Goal: Task Accomplishment & Management: Complete application form

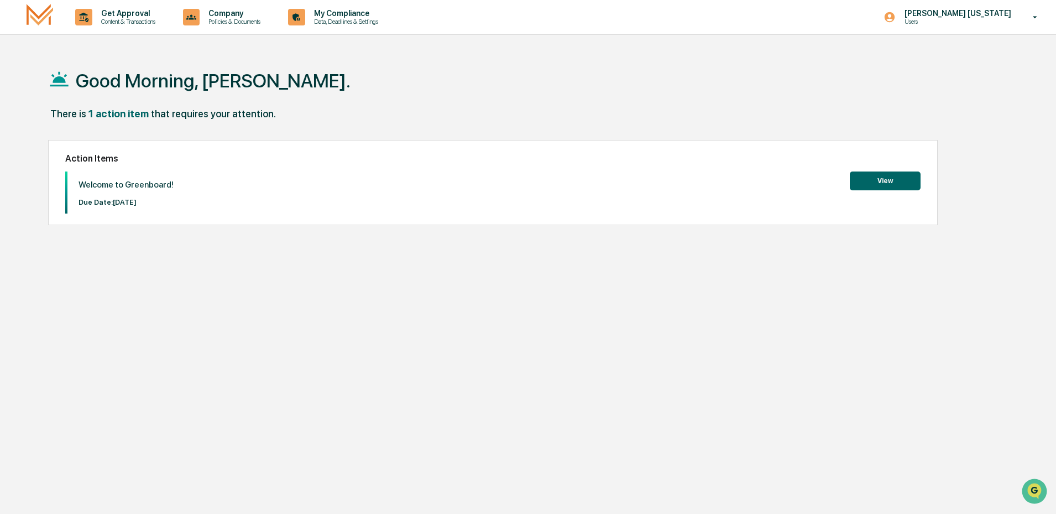
click at [900, 176] on button "View" at bounding box center [885, 180] width 71 height 19
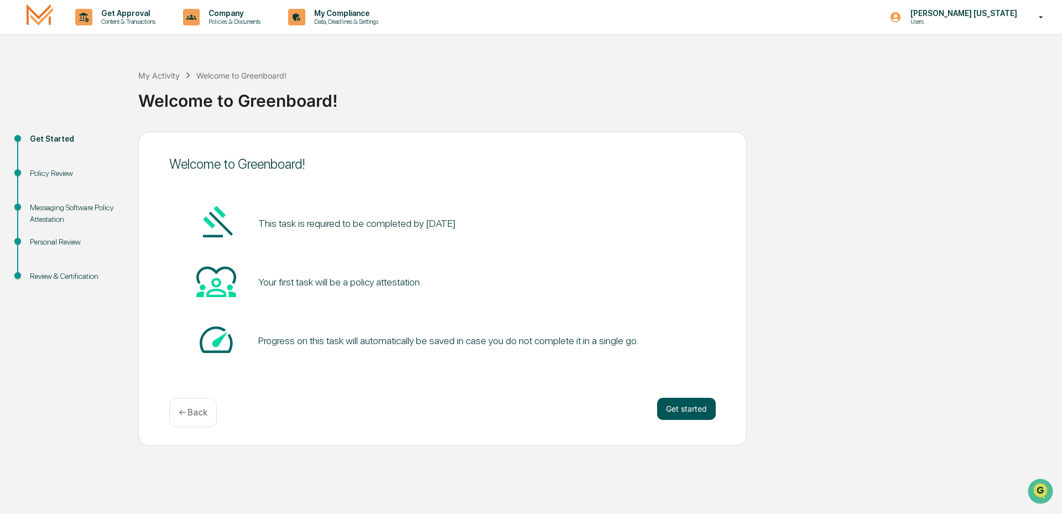
click at [695, 413] on button "Get started" at bounding box center [686, 409] width 59 height 22
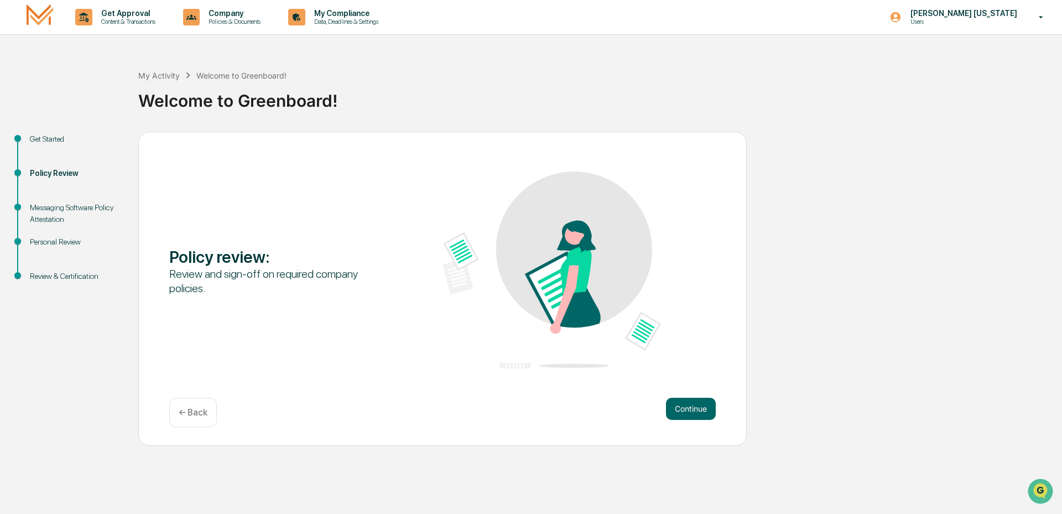
click at [695, 413] on button "Continue" at bounding box center [691, 409] width 50 height 22
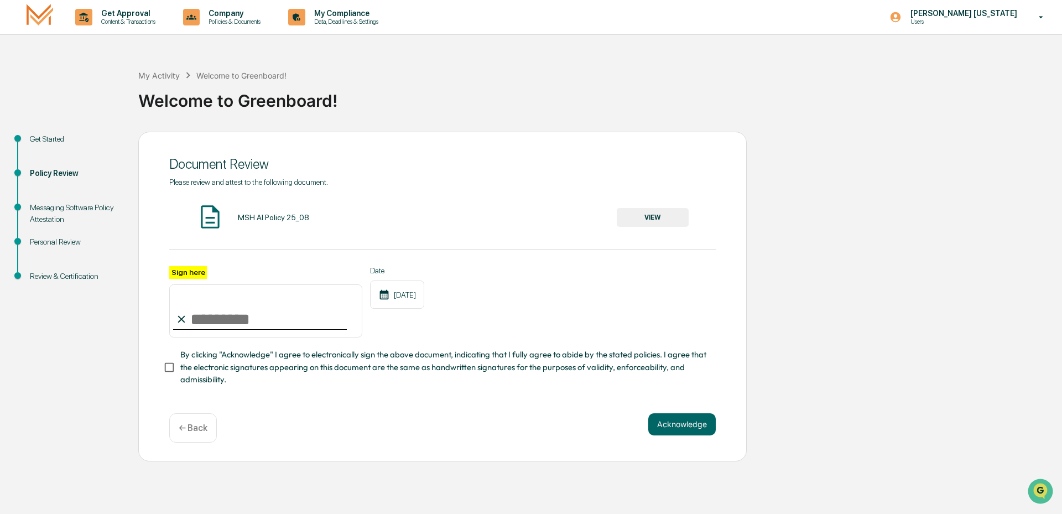
click at [201, 315] on input "Sign here" at bounding box center [265, 310] width 193 height 53
type input "**********"
click at [667, 215] on button "VIEW" at bounding box center [652, 217] width 72 height 19
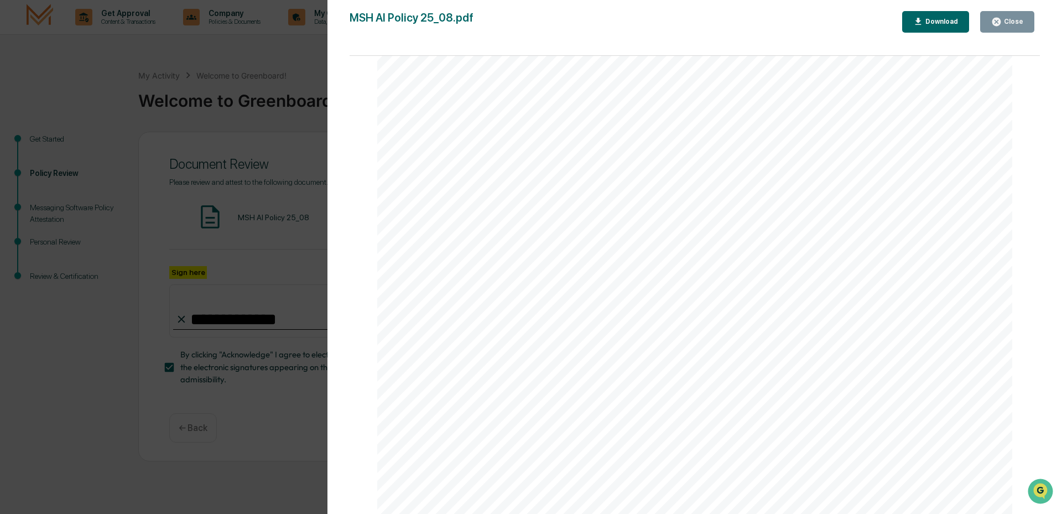
scroll to position [2104, 0]
drag, startPoint x: 493, startPoint y: 376, endPoint x: 489, endPoint y: 382, distance: 7.5
click at [490, 380] on div "AI Policy Generative Artificial Intelligence [PERSON_NAME] & Co., Member FINRA/…" at bounding box center [694, 104] width 635 height 822
drag, startPoint x: 482, startPoint y: 385, endPoint x: 469, endPoint y: 396, distance: 17.3
click at [478, 390] on div "AI Policy Generative Artificial Intelligence [PERSON_NAME] & Co., Member FINRA/…" at bounding box center [694, 104] width 635 height 822
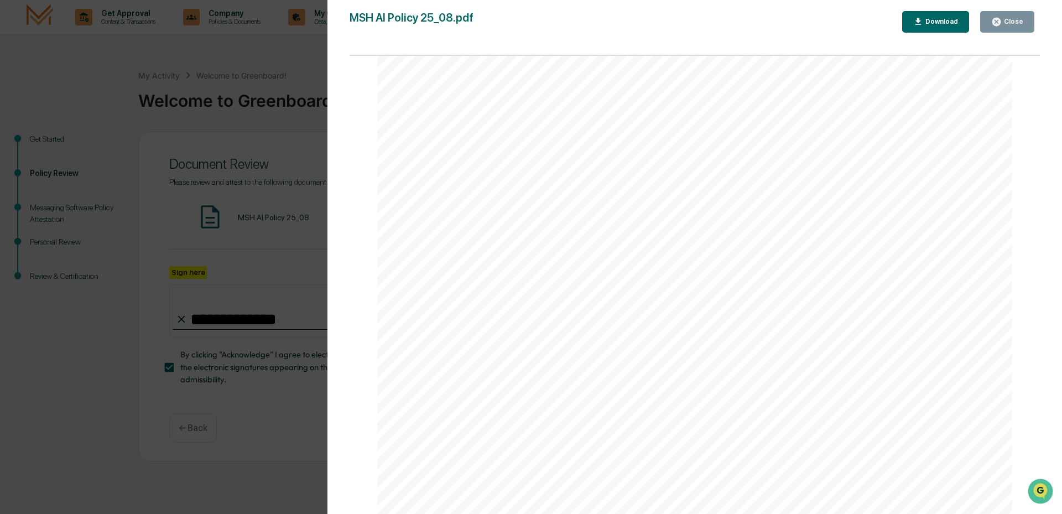
click at [468, 398] on div "AI Policy Generative Artificial Intelligence [PERSON_NAME] & Co., Member FINRA/…" at bounding box center [694, 104] width 635 height 822
click at [953, 21] on div "Download" at bounding box center [940, 22] width 35 height 8
click at [284, 93] on div "Version History [DATE] 02:14 PM [PERSON_NAME] MSH AI Policy 25_08.pdf Close Dow…" at bounding box center [531, 257] width 1062 height 514
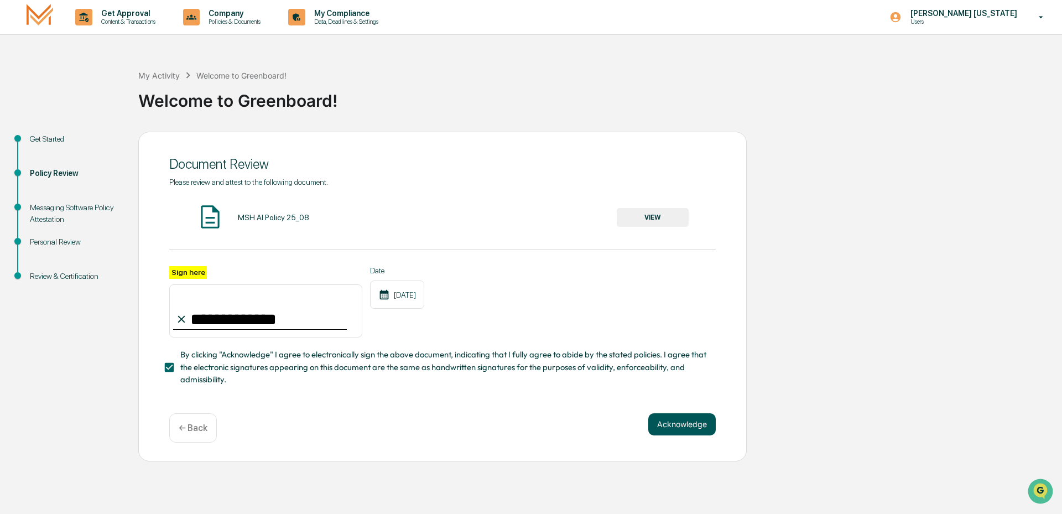
click at [702, 430] on button "Acknowledge" at bounding box center [681, 424] width 67 height 22
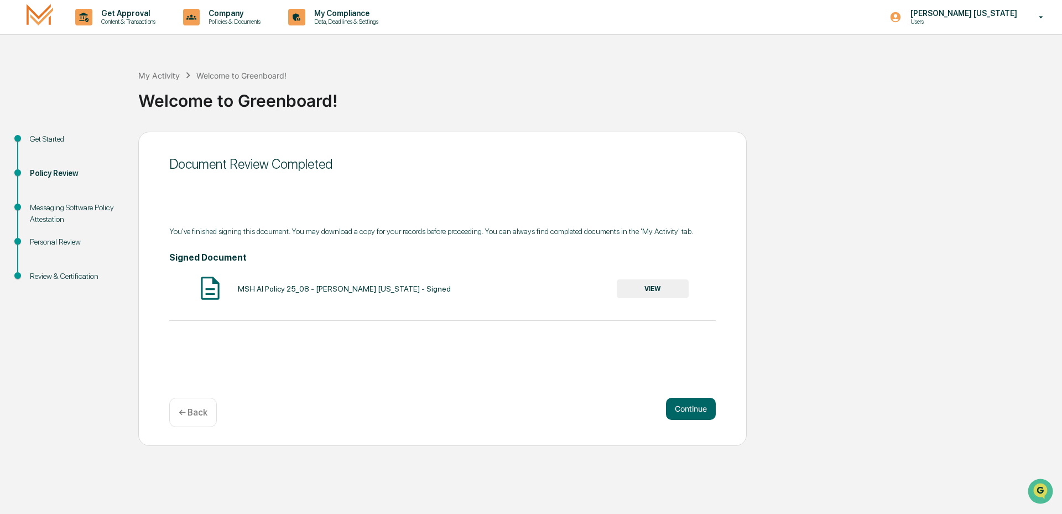
click at [647, 281] on button "VIEW" at bounding box center [652, 288] width 72 height 19
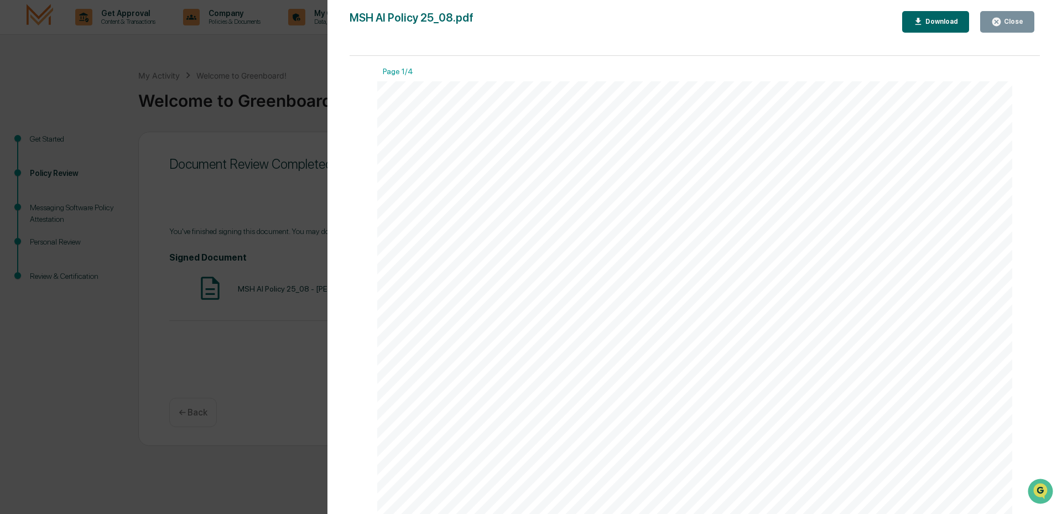
scroll to position [221, 0]
click at [996, 22] on icon "button" at bounding box center [996, 22] width 8 height 8
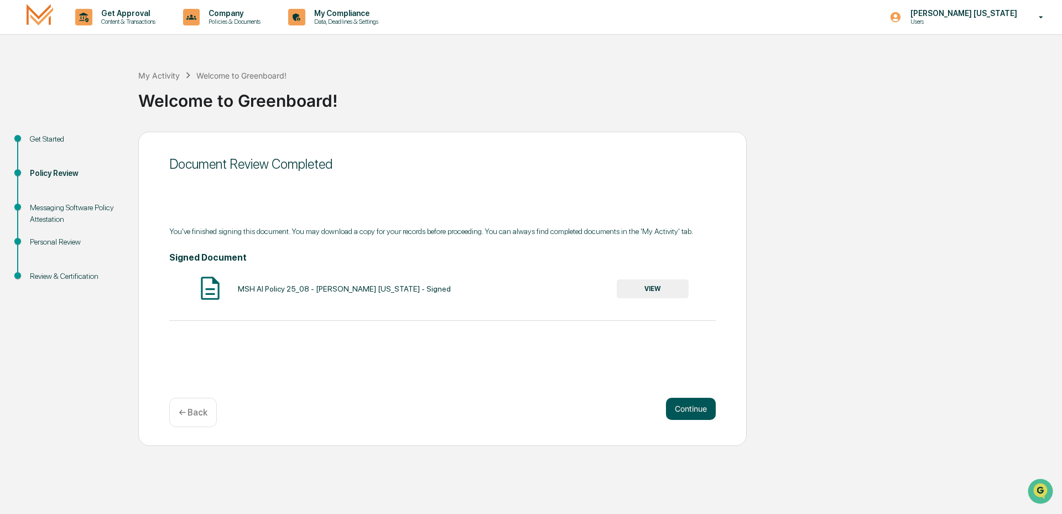
click at [696, 406] on button "Continue" at bounding box center [691, 409] width 50 height 22
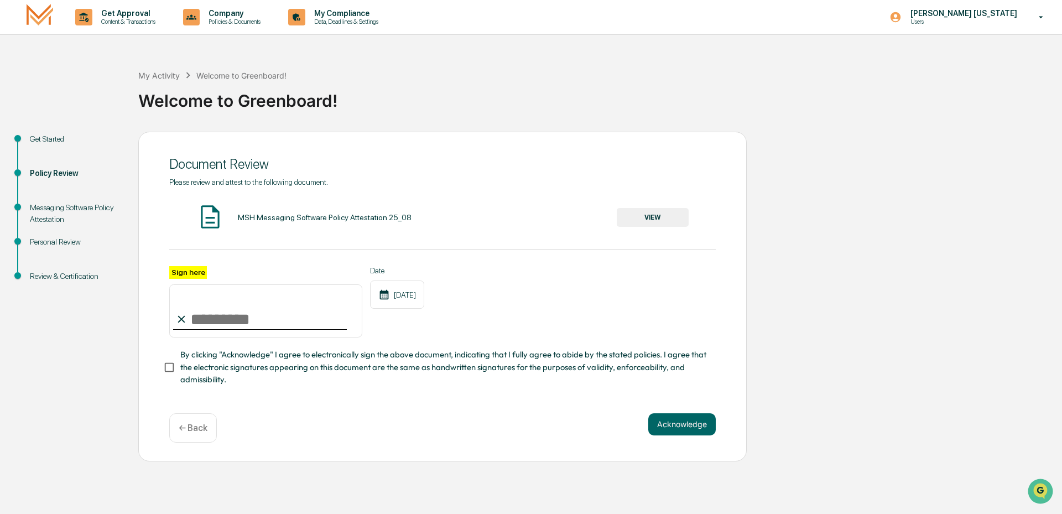
click at [236, 314] on input "Sign here" at bounding box center [265, 310] width 193 height 53
type input "*"
type input "**********"
click at [688, 426] on button "Acknowledge" at bounding box center [681, 424] width 67 height 22
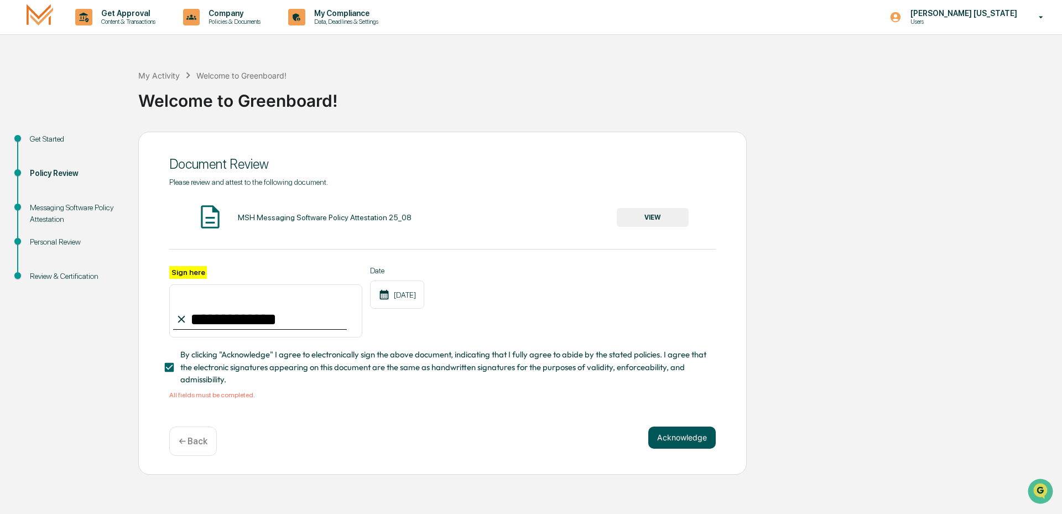
click at [679, 437] on button "Acknowledge" at bounding box center [681, 437] width 67 height 22
click at [694, 441] on button "Acknowledge" at bounding box center [681, 437] width 67 height 22
click at [650, 216] on button "VIEW" at bounding box center [652, 217] width 72 height 19
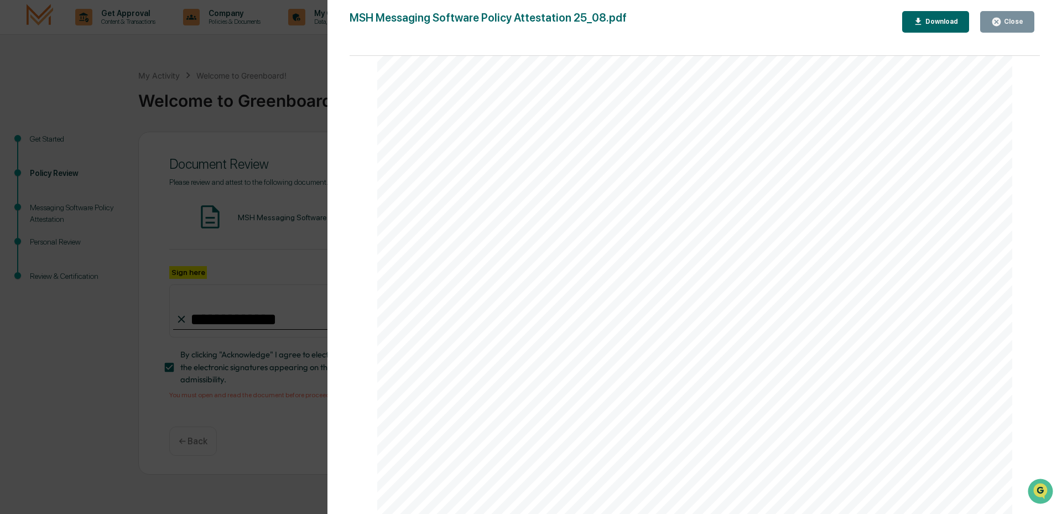
scroll to position [0, 0]
click at [255, 66] on div "Version History [DATE] 02:15 PM [PERSON_NAME] MSH Messaging Software Policy Att…" at bounding box center [531, 257] width 1062 height 514
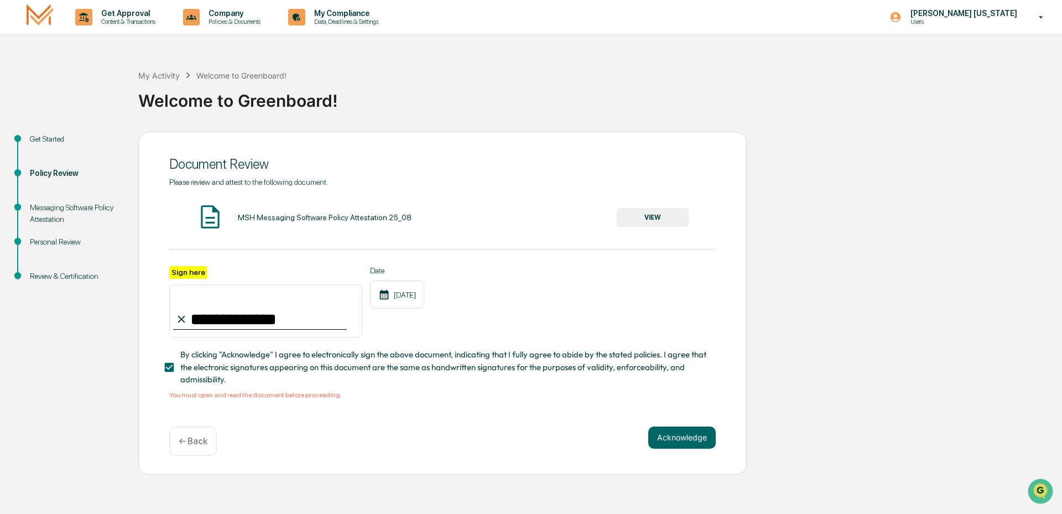
click at [184, 446] on p "← Back" at bounding box center [193, 441] width 29 height 11
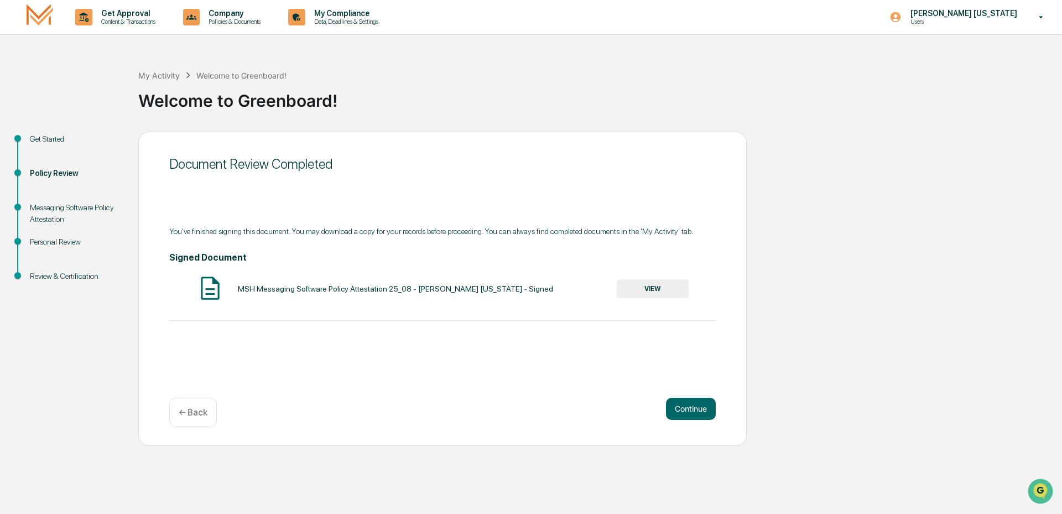
click at [638, 290] on button "VIEW" at bounding box center [652, 288] width 72 height 19
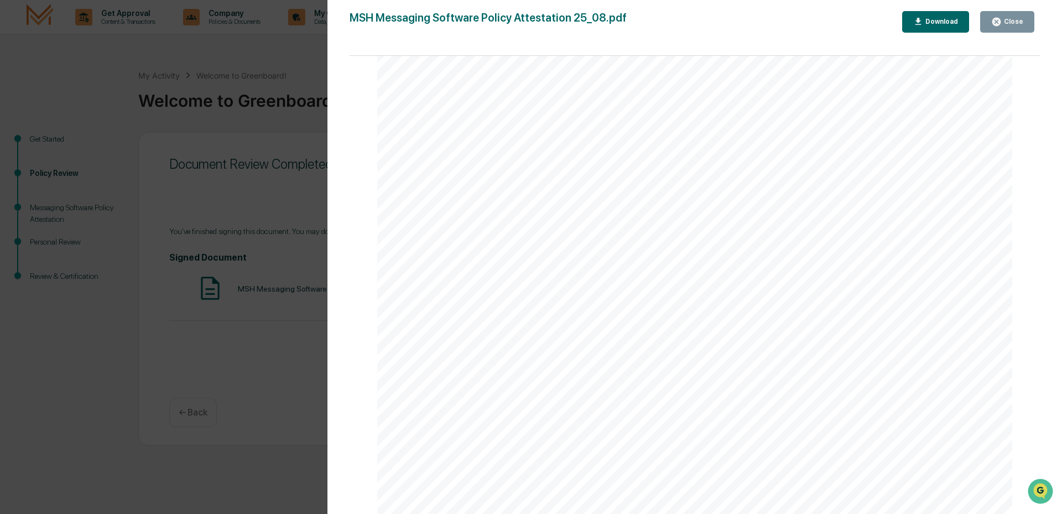
scroll to position [2961, 0]
click at [276, 273] on div "Version History [DATE] 03:18 PM [PERSON_NAME] [US_STATE] MSH Messaging Software…" at bounding box center [531, 257] width 1062 height 514
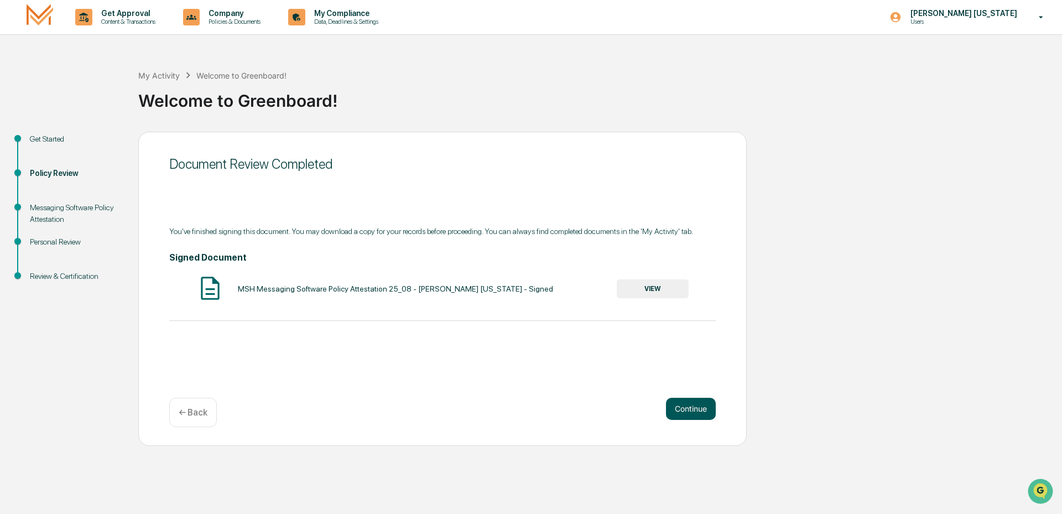
click at [693, 410] on button "Continue" at bounding box center [691, 409] width 50 height 22
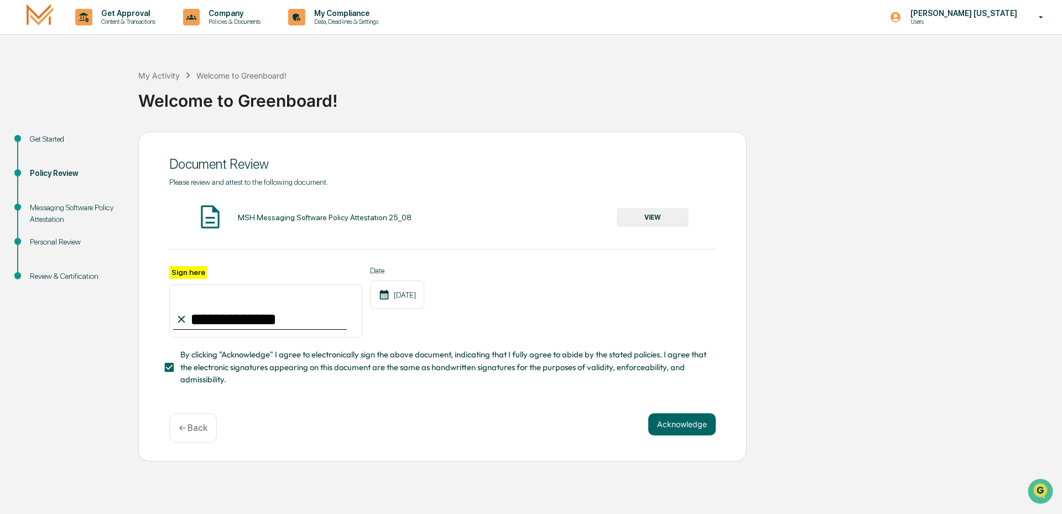
click at [666, 223] on button "VIEW" at bounding box center [652, 217] width 72 height 19
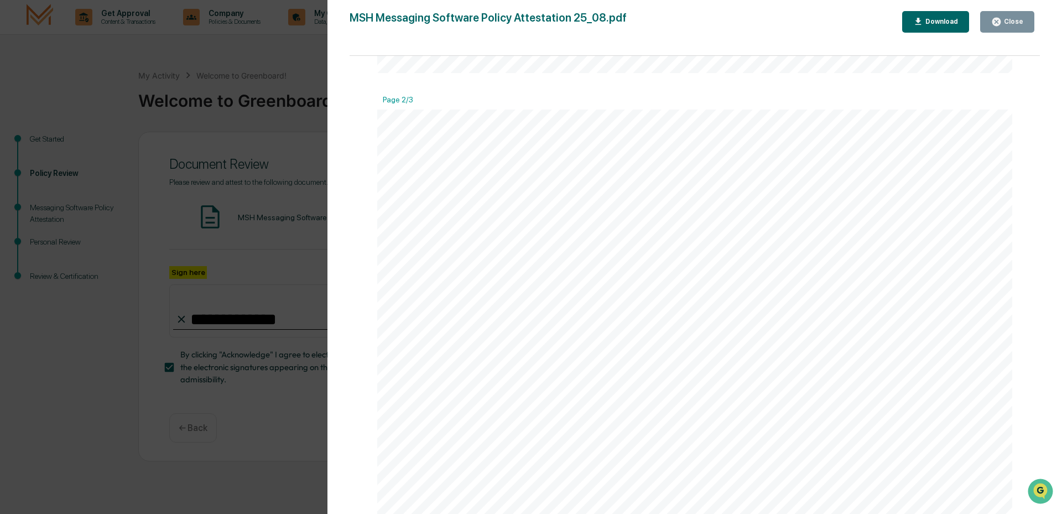
scroll to position [885, 0]
click at [457, 265] on span "o" at bounding box center [460, 265] width 6 height 11
click at [457, 264] on span "o" at bounding box center [460, 265] width 6 height 11
click at [1006, 23] on div "Close" at bounding box center [1012, 22] width 22 height 8
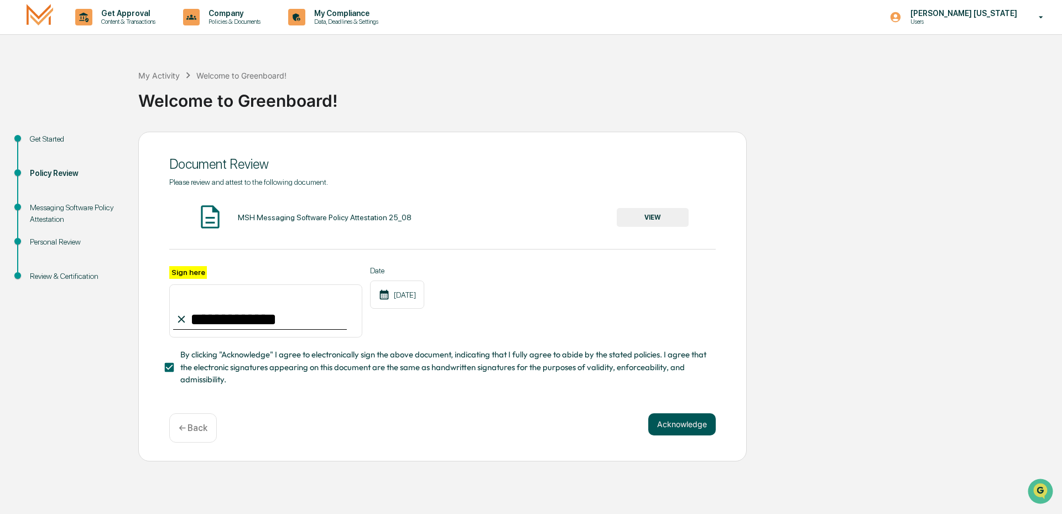
click at [689, 427] on button "Acknowledge" at bounding box center [681, 424] width 67 height 22
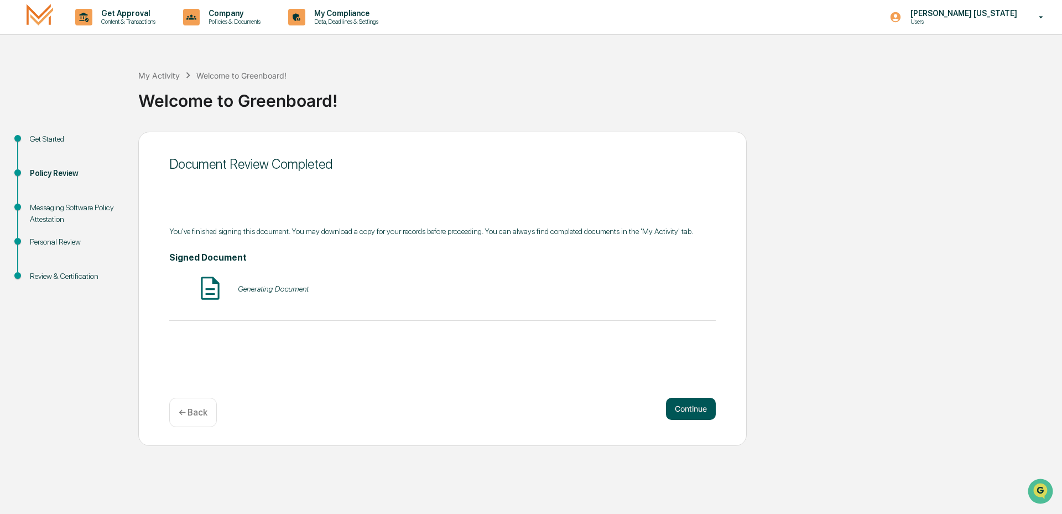
click at [697, 408] on button "Continue" at bounding box center [691, 409] width 50 height 22
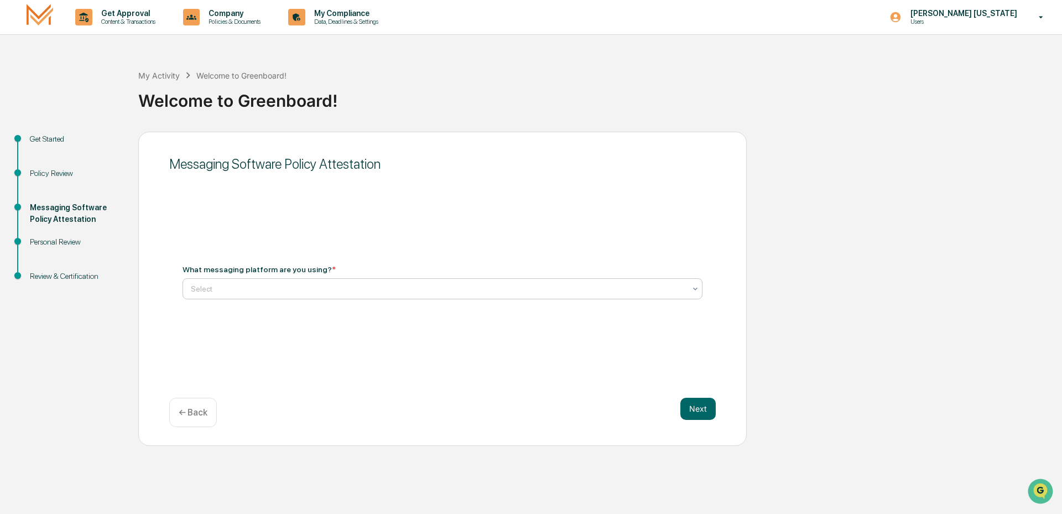
click at [687, 292] on div "Select" at bounding box center [437, 288] width 505 height 15
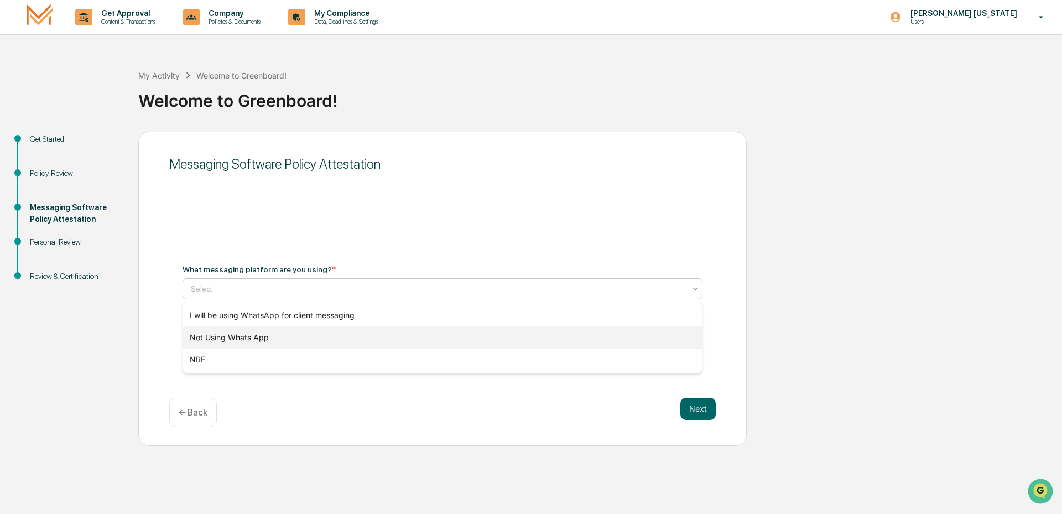
click at [256, 340] on div "Not Using Whats App" at bounding box center [442, 337] width 519 height 22
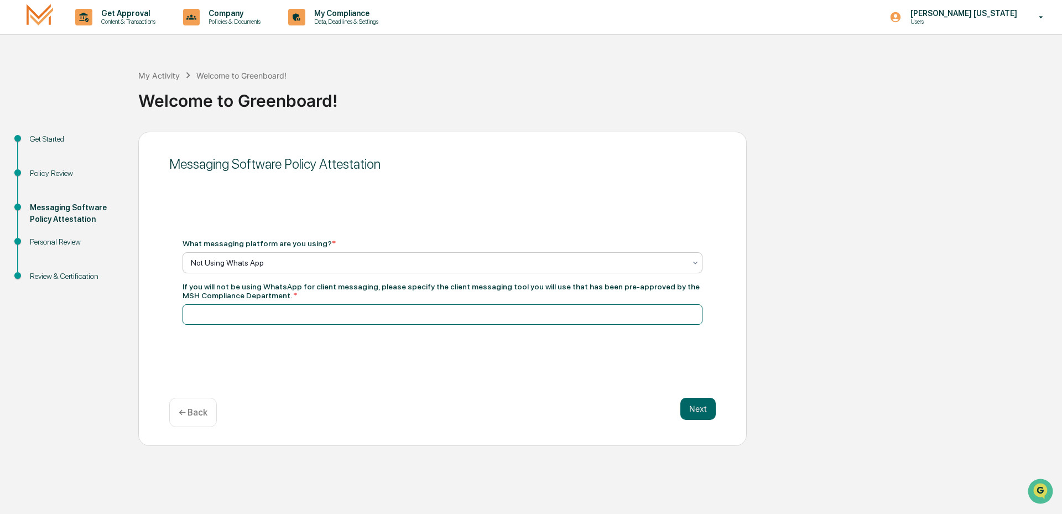
click at [291, 319] on input at bounding box center [442, 314] width 520 height 20
type input "*********"
click at [705, 406] on button "Next" at bounding box center [697, 409] width 35 height 22
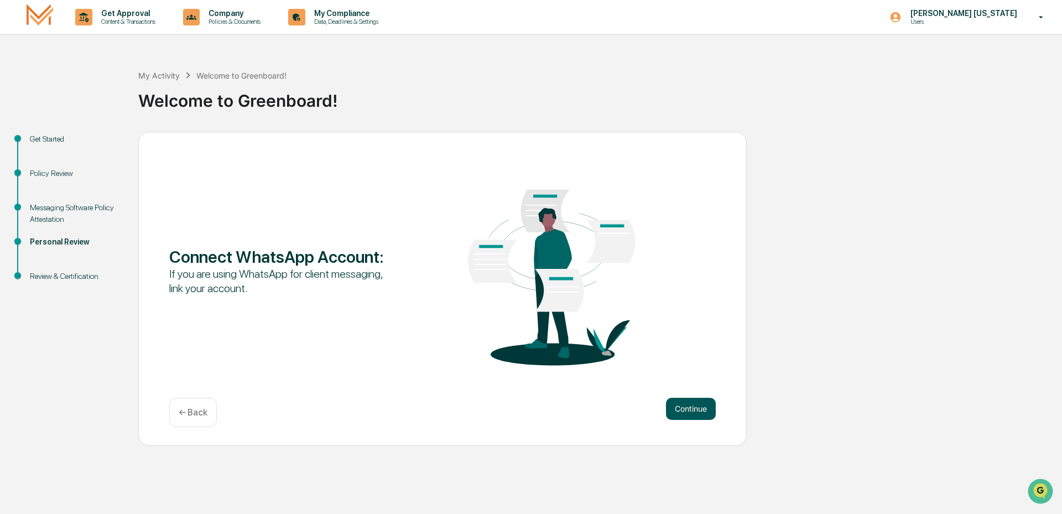
click at [707, 406] on button "Continue" at bounding box center [691, 409] width 50 height 22
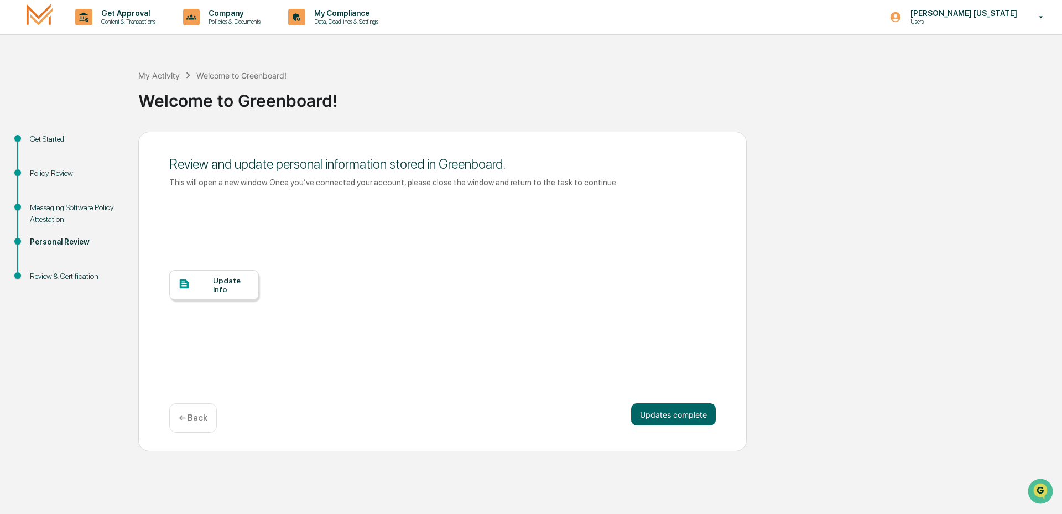
click at [228, 283] on div "Update Info" at bounding box center [231, 285] width 37 height 18
click at [699, 420] on button "Updates complete" at bounding box center [673, 414] width 85 height 22
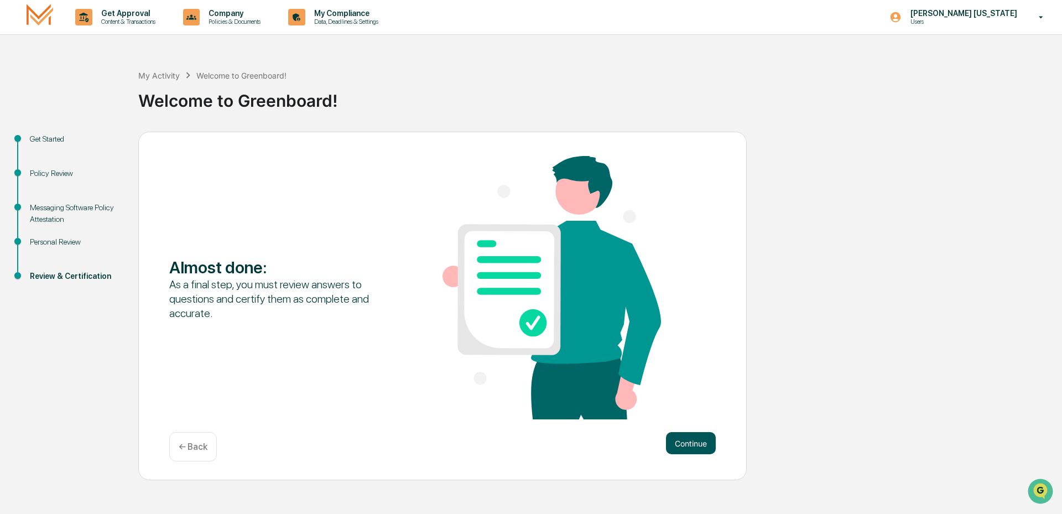
click at [694, 442] on button "Continue" at bounding box center [691, 443] width 50 height 22
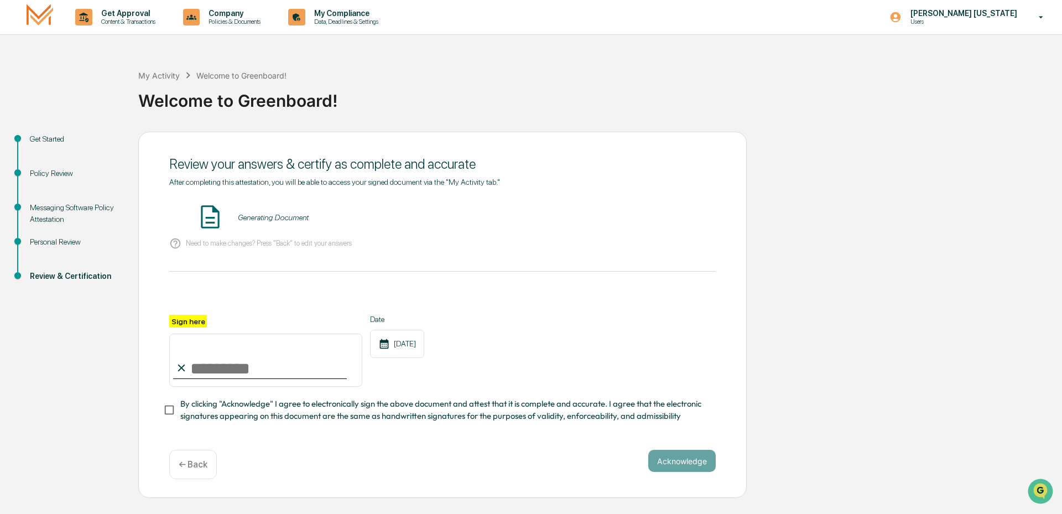
click at [207, 367] on input "Sign here" at bounding box center [265, 359] width 193 height 53
type input "**********"
click at [670, 218] on button "VIEW" at bounding box center [652, 217] width 72 height 19
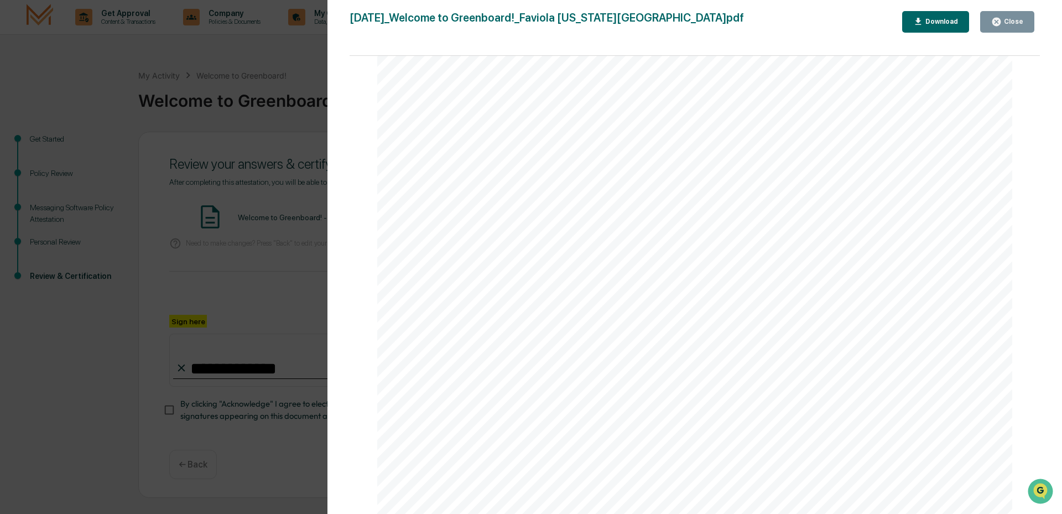
scroll to position [1399, 0]
click at [1000, 20] on icon "button" at bounding box center [996, 22] width 8 height 8
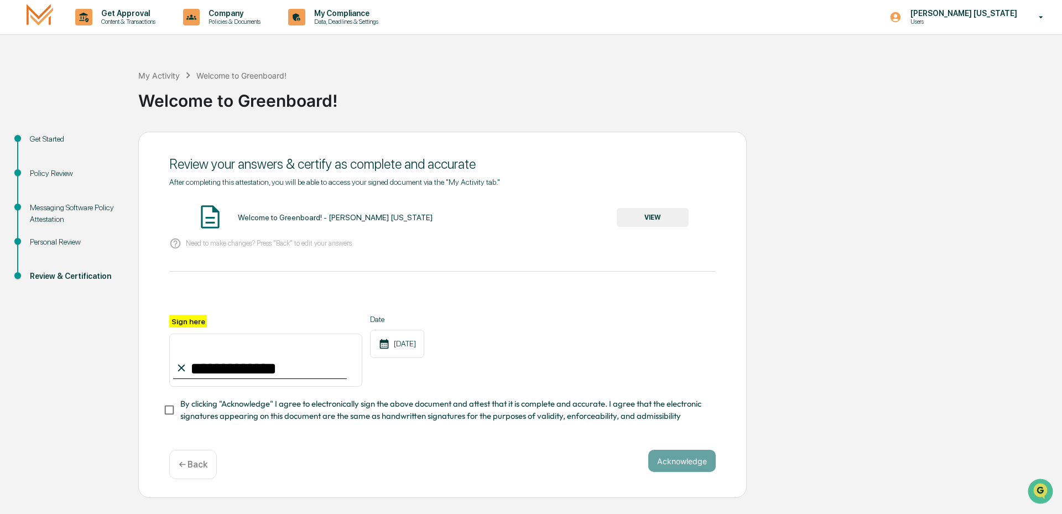
drag, startPoint x: 534, startPoint y: 431, endPoint x: 315, endPoint y: 436, distance: 219.0
click at [534, 431] on div "**********" at bounding box center [442, 308] width 546 height 262
click at [686, 464] on button "Acknowledge" at bounding box center [681, 460] width 67 height 22
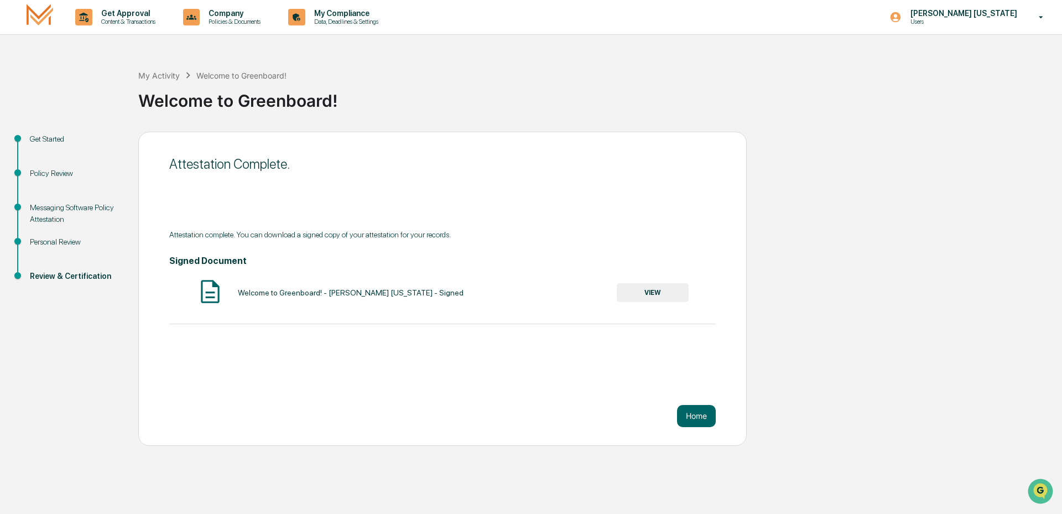
click at [651, 291] on button "VIEW" at bounding box center [652, 292] width 72 height 19
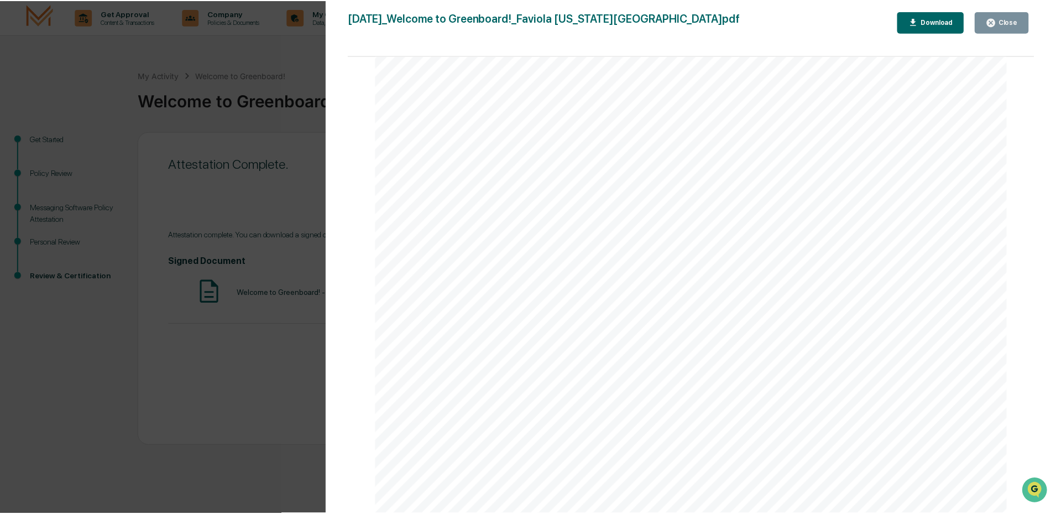
scroll to position [2035, 0]
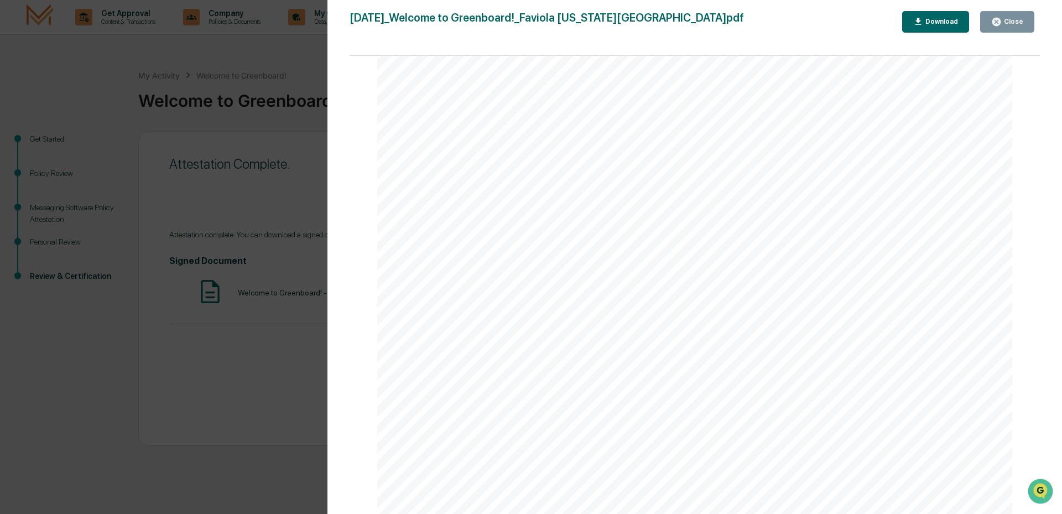
click at [938, 21] on div "Download" at bounding box center [940, 22] width 35 height 8
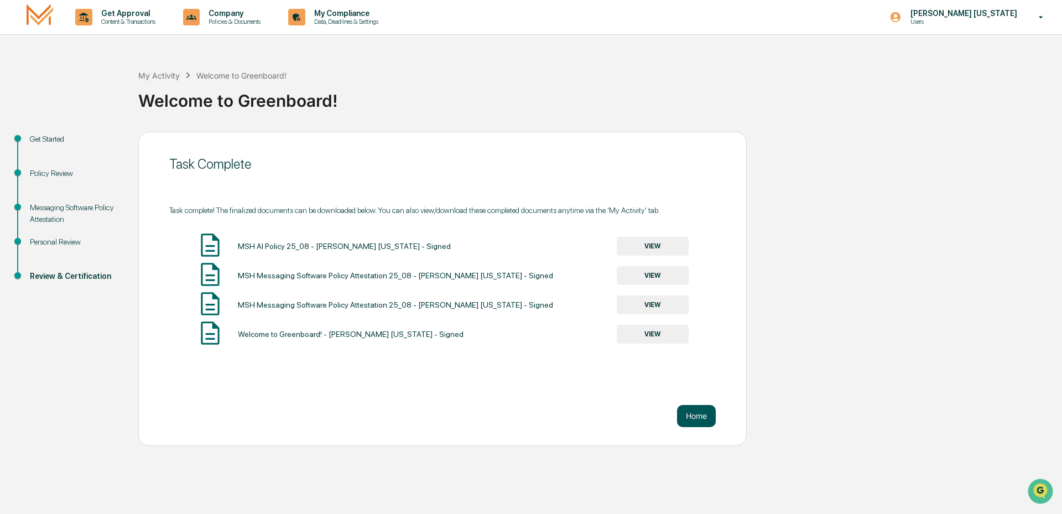
click at [708, 419] on button "Home" at bounding box center [696, 416] width 39 height 22
